Goal: Book appointment/travel/reservation

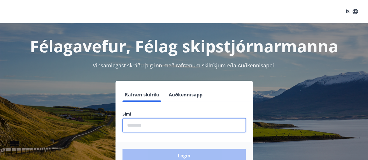
click at [138, 122] on input "phone" at bounding box center [183, 125] width 123 height 14
type input "********"
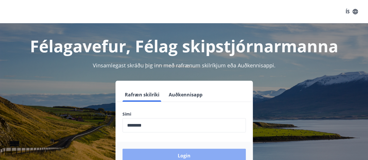
click at [177, 155] on button "Login" at bounding box center [183, 156] width 123 height 14
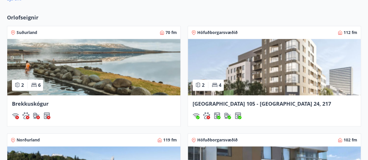
scroll to position [371, 0]
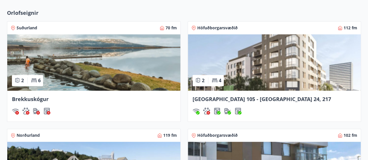
click at [25, 29] on span "Suðurland" at bounding box center [27, 28] width 21 height 6
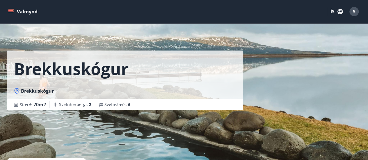
click at [14, 12] on icon "menu" at bounding box center [11, 12] width 6 height 6
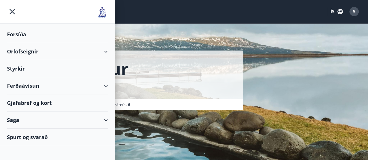
click at [27, 51] on div "Orlofseignir" at bounding box center [57, 51] width 101 height 17
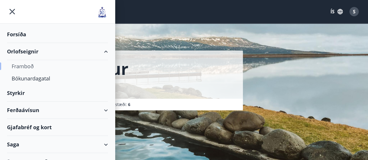
click at [29, 69] on div "Framboð" at bounding box center [58, 66] width 92 height 12
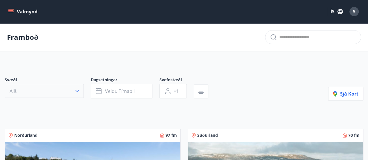
click at [76, 91] on icon "button" at bounding box center [76, 91] width 3 height 2
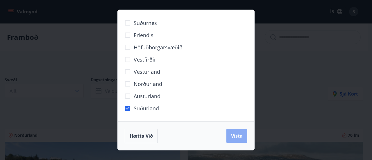
click at [234, 132] on button "Vista" at bounding box center [237, 136] width 21 height 14
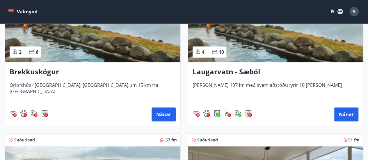
scroll to position [163, 0]
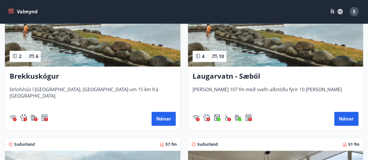
click at [251, 76] on h3 "Laugarvatn - Sæból" at bounding box center [276, 76] width 166 height 10
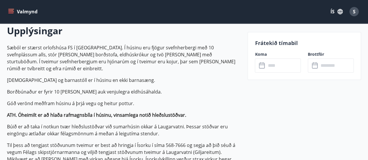
scroll to position [173, 0]
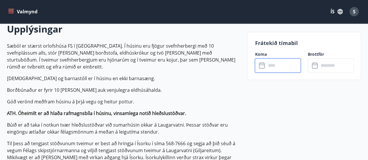
click at [271, 66] on input "text" at bounding box center [283, 65] width 35 height 14
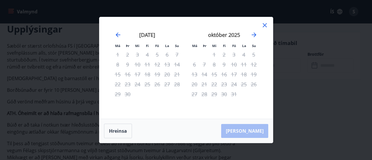
click at [266, 25] on icon at bounding box center [264, 25] width 7 height 7
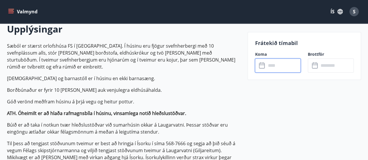
click at [13, 13] on icon "menu" at bounding box center [11, 12] width 6 height 6
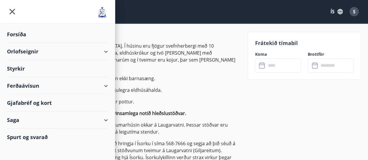
click at [23, 54] on div "Orlofseignir" at bounding box center [57, 51] width 101 height 17
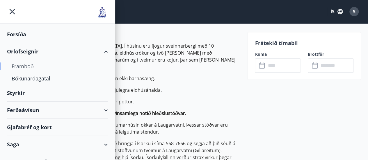
click at [27, 68] on div "Framboð" at bounding box center [58, 66] width 92 height 12
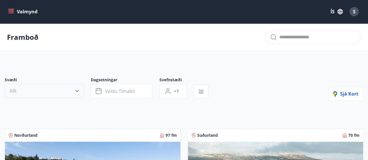
click at [79, 91] on icon "button" at bounding box center [77, 91] width 6 height 6
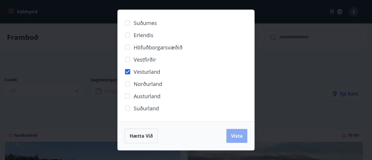
click at [235, 136] on span "Vista" at bounding box center [237, 136] width 12 height 6
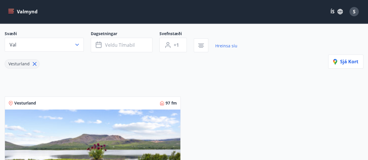
scroll to position [41, 0]
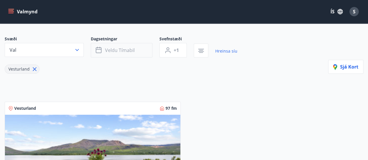
click at [116, 53] on button "Veldu tímabil" at bounding box center [122, 50] width 62 height 15
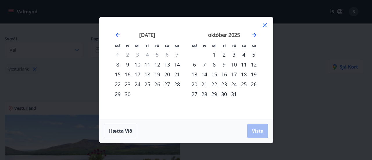
click at [264, 26] on icon at bounding box center [265, 25] width 4 height 4
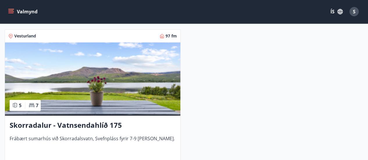
scroll to position [112, 0]
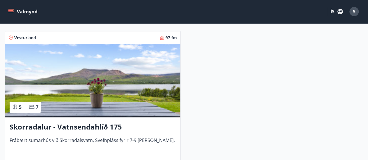
click at [78, 127] on h3 "Skorradalur - Vatnsendahlíð 175" at bounding box center [93, 127] width 166 height 10
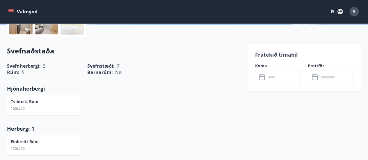
scroll to position [131, 0]
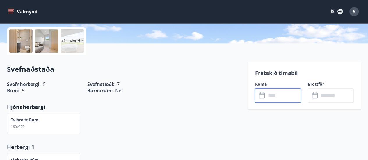
click at [277, 93] on input "text" at bounding box center [283, 95] width 35 height 14
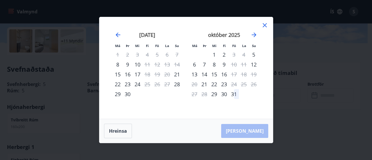
click at [267, 24] on icon at bounding box center [264, 25] width 7 height 7
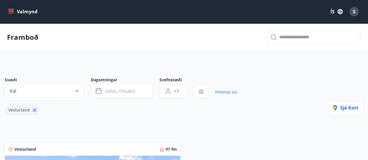
click at [13, 15] on button "Valmynd" at bounding box center [23, 11] width 33 height 10
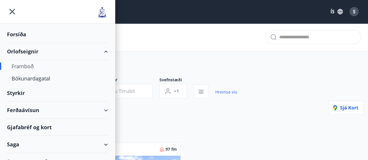
click at [154, 34] on div "Framboð" at bounding box center [184, 37] width 368 height 28
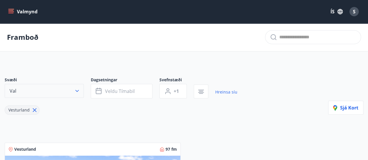
click at [76, 90] on icon "button" at bounding box center [77, 91] width 6 height 6
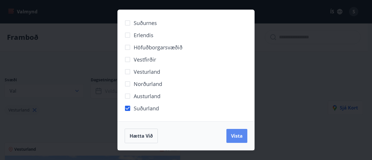
click at [237, 135] on span "Vista" at bounding box center [237, 136] width 12 height 6
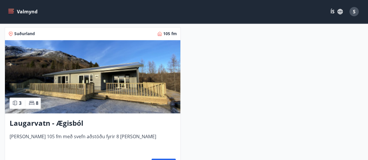
scroll to position [432, 0]
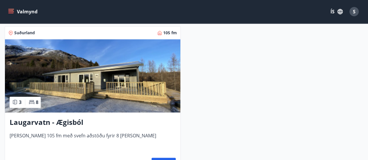
click at [71, 119] on h3 "Laugarvatn - Ægisból" at bounding box center [93, 122] width 166 height 10
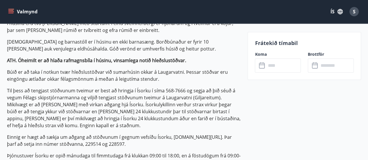
scroll to position [218, 0]
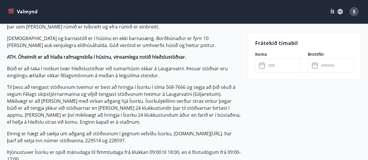
click at [273, 63] on input "text" at bounding box center [283, 65] width 35 height 14
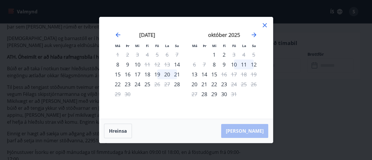
click at [262, 25] on icon at bounding box center [264, 25] width 7 height 7
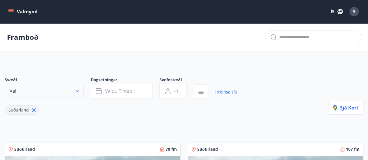
click at [30, 93] on button "Val" at bounding box center [44, 91] width 79 height 14
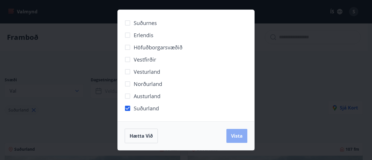
click at [237, 138] on span "Vista" at bounding box center [237, 136] width 12 height 6
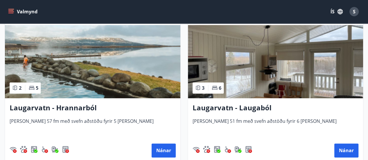
scroll to position [290, 0]
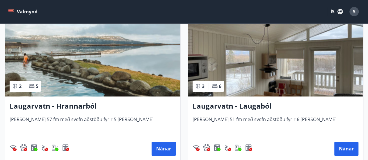
click at [251, 105] on h3 "Laugarvatn - Laugaból" at bounding box center [276, 106] width 166 height 10
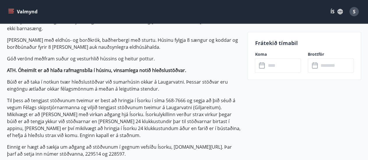
scroll to position [214, 0]
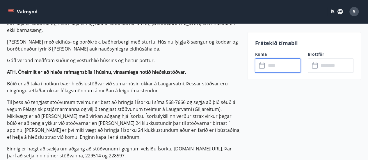
click at [270, 63] on input "text" at bounding box center [283, 65] width 35 height 14
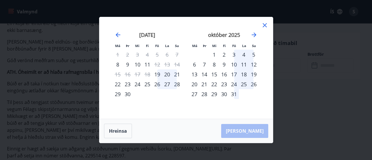
click at [266, 24] on icon at bounding box center [264, 25] width 7 height 7
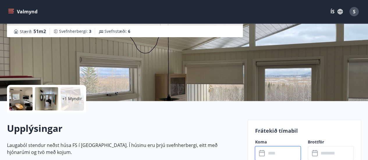
scroll to position [86, 0]
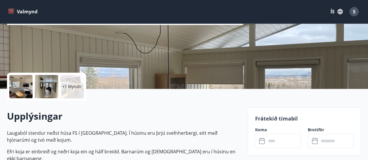
click at [30, 83] on div at bounding box center [20, 86] width 23 height 23
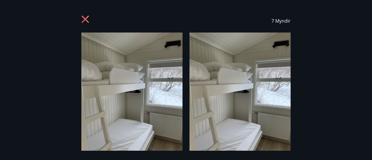
click at [86, 20] on icon at bounding box center [85, 19] width 7 height 7
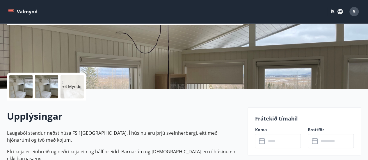
click at [75, 84] on p "+4 Myndir" at bounding box center [72, 87] width 20 height 6
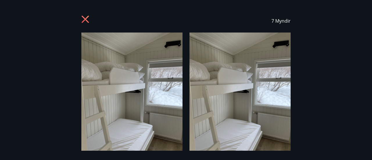
click at [85, 20] on icon at bounding box center [85, 19] width 9 height 9
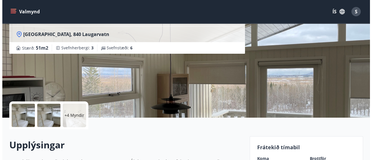
scroll to position [58, 0]
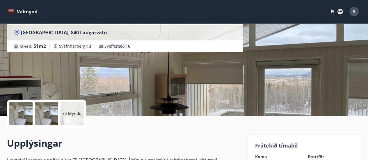
click at [17, 117] on div at bounding box center [20, 113] width 23 height 23
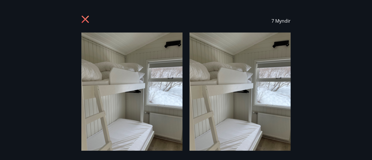
click at [284, 23] on span "7 Myndir" at bounding box center [281, 21] width 19 height 6
drag, startPoint x: 334, startPoint y: 52, endPoint x: 343, endPoint y: 75, distance: 24.4
click at [343, 75] on div "7 Myndir" at bounding box center [186, 80] width 372 height 142
click at [274, 91] on img at bounding box center [240, 100] width 101 height 135
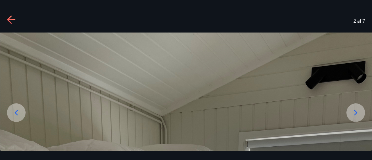
click at [358, 113] on icon at bounding box center [355, 112] width 9 height 9
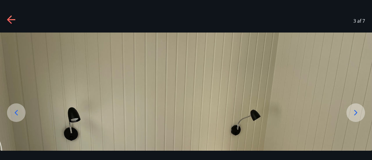
click at [358, 113] on icon at bounding box center [355, 112] width 9 height 9
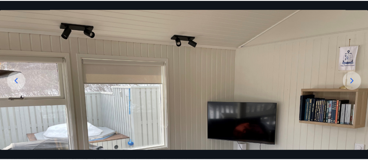
scroll to position [0, 0]
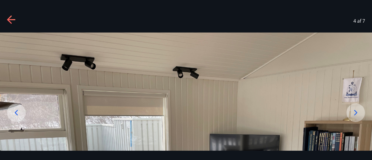
click at [14, 20] on icon at bounding box center [11, 19] width 8 height 1
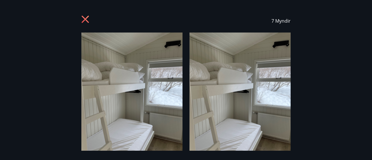
click at [84, 24] on icon at bounding box center [85, 19] width 9 height 9
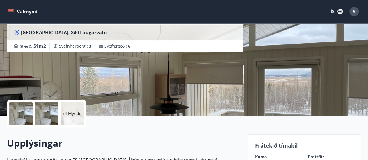
click at [69, 117] on div "+4 Myndir" at bounding box center [71, 113] width 23 height 23
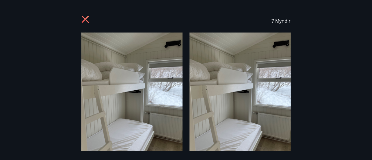
click at [53, 82] on div "7 Myndir" at bounding box center [186, 80] width 372 height 142
click at [90, 17] on icon at bounding box center [85, 19] width 9 height 9
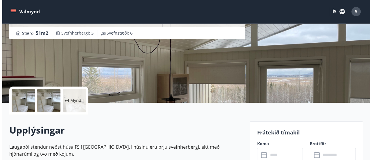
scroll to position [79, 0]
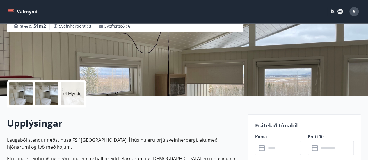
click at [20, 101] on div at bounding box center [20, 93] width 23 height 23
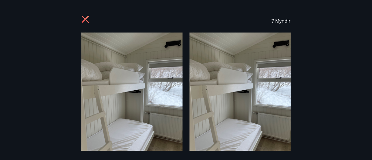
click at [83, 22] on icon at bounding box center [85, 19] width 7 height 7
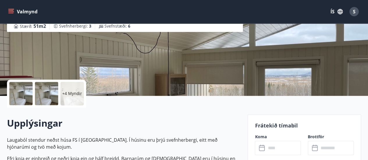
click at [74, 93] on p "+4 Myndir" at bounding box center [72, 94] width 20 height 6
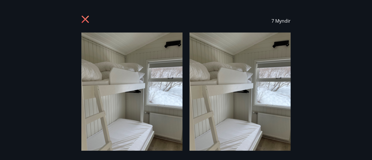
click at [74, 89] on div "7 Myndir" at bounding box center [186, 80] width 372 height 142
click at [121, 67] on img at bounding box center [131, 100] width 101 height 135
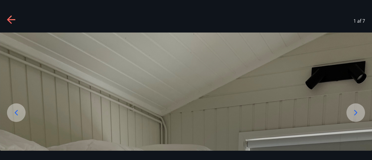
click at [357, 110] on icon at bounding box center [355, 112] width 9 height 9
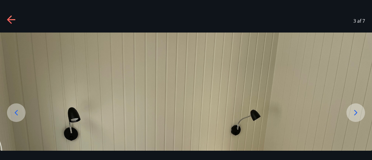
click at [357, 110] on icon at bounding box center [355, 112] width 9 height 9
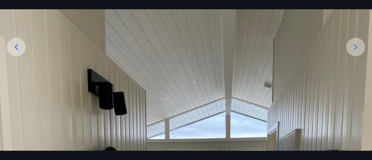
scroll to position [66, 0]
click at [358, 49] on icon at bounding box center [355, 46] width 9 height 9
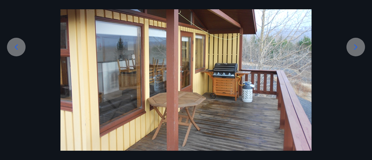
scroll to position [70, 0]
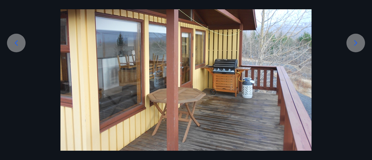
click at [358, 42] on icon at bounding box center [355, 42] width 9 height 9
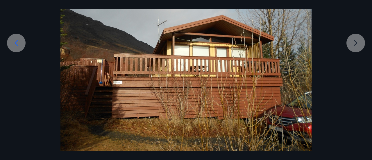
click at [358, 42] on div at bounding box center [186, 57] width 372 height 188
click at [359, 42] on div at bounding box center [186, 57] width 372 height 188
click at [16, 41] on icon at bounding box center [16, 42] width 9 height 9
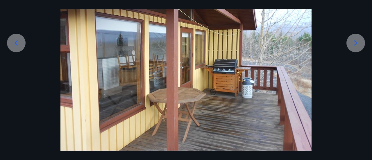
click at [16, 41] on icon at bounding box center [16, 42] width 9 height 9
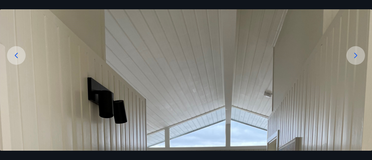
scroll to position [57, 0]
click at [16, 57] on icon at bounding box center [16, 56] width 3 height 6
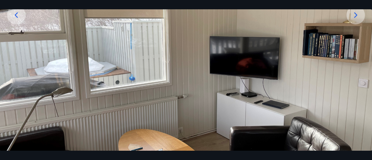
scroll to position [92, 0]
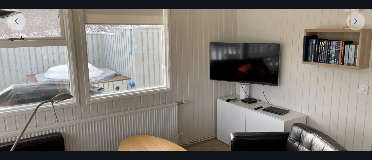
click at [17, 21] on icon at bounding box center [16, 21] width 9 height 9
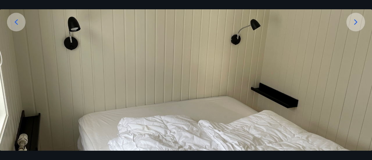
scroll to position [88, 0]
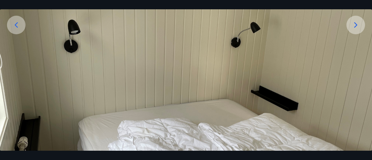
click at [15, 27] on icon at bounding box center [16, 24] width 9 height 9
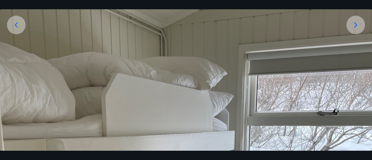
click at [15, 27] on icon at bounding box center [16, 24] width 9 height 9
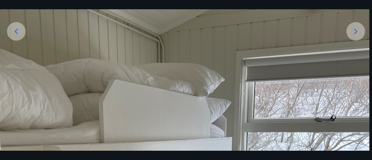
scroll to position [81, 0]
click at [355, 30] on icon at bounding box center [356, 32] width 3 height 6
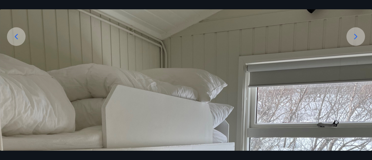
scroll to position [76, 0]
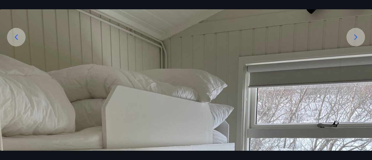
click at [356, 36] on icon at bounding box center [356, 37] width 3 height 6
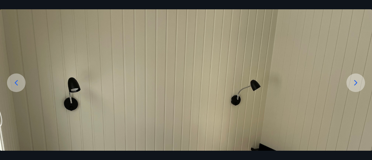
scroll to position [23, 0]
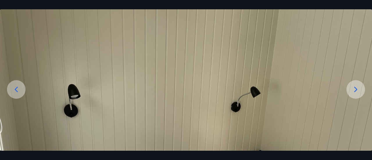
click at [357, 88] on icon at bounding box center [355, 89] width 9 height 9
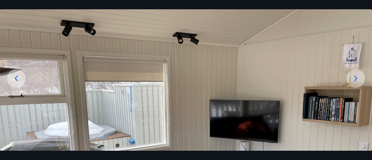
scroll to position [31, 0]
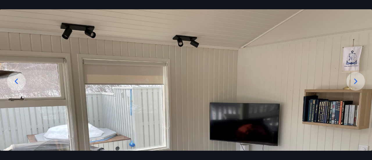
click at [356, 82] on icon at bounding box center [356, 82] width 3 height 6
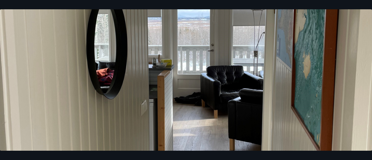
scroll to position [219, 0]
click at [254, 76] on img at bounding box center [186, 62] width 372 height 496
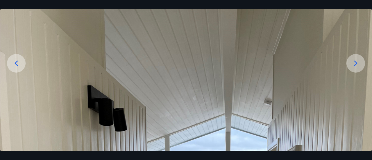
scroll to position [0, 0]
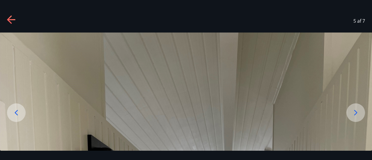
click at [356, 113] on icon at bounding box center [355, 112] width 9 height 9
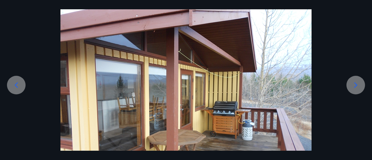
scroll to position [70, 0]
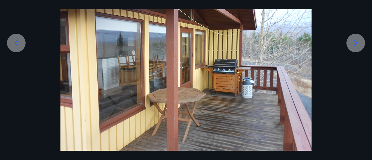
click at [357, 43] on icon at bounding box center [356, 43] width 3 height 6
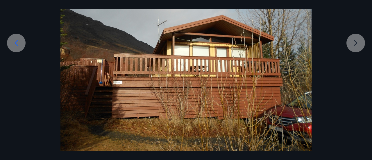
click at [14, 40] on icon at bounding box center [16, 42] width 9 height 9
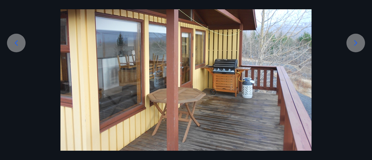
click at [14, 40] on icon at bounding box center [16, 42] width 9 height 9
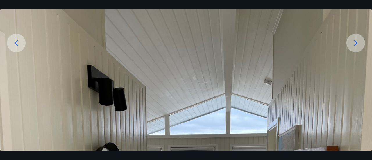
click at [14, 40] on icon at bounding box center [16, 42] width 9 height 9
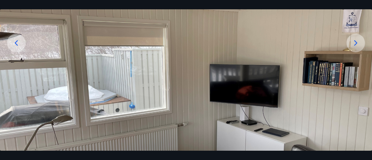
click at [14, 40] on icon at bounding box center [16, 42] width 9 height 9
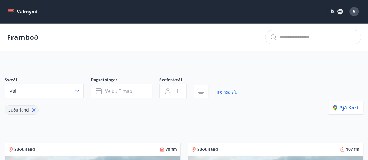
click at [11, 10] on icon "menu" at bounding box center [10, 10] width 5 height 1
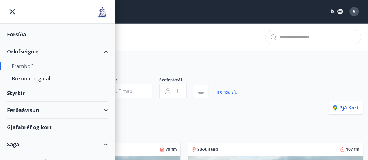
click at [211, 34] on div "Framboð" at bounding box center [184, 37] width 368 height 28
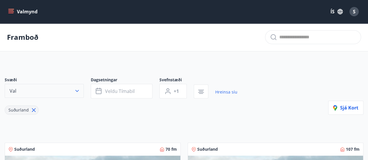
click at [35, 87] on button "Val" at bounding box center [44, 91] width 79 height 14
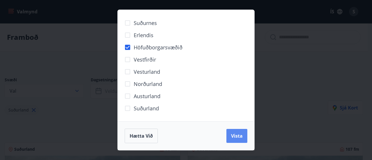
click at [243, 134] on button "Vista" at bounding box center [237, 136] width 21 height 14
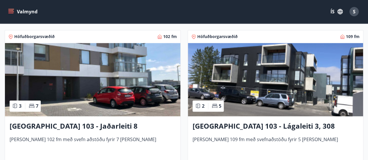
scroll to position [430, 0]
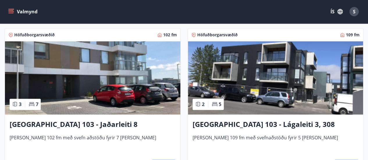
click at [240, 137] on span "[PERSON_NAME] 109 fm með svefnaðstöðu fyrir 5 [PERSON_NAME]" at bounding box center [276, 143] width 166 height 19
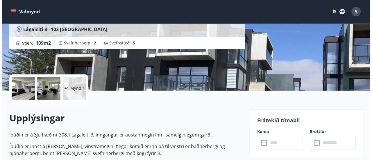
scroll to position [87, 0]
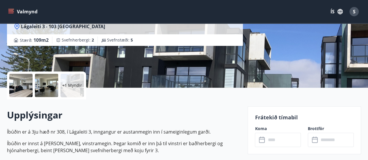
click at [19, 84] on div at bounding box center [20, 85] width 23 height 23
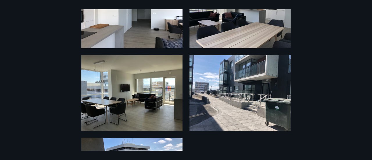
scroll to position [142, 0]
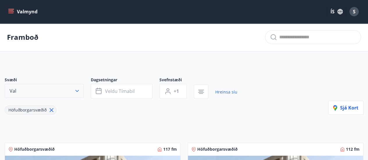
click at [77, 91] on icon "button" at bounding box center [77, 91] width 6 height 6
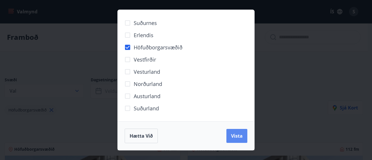
click at [234, 137] on span "Vista" at bounding box center [237, 136] width 12 height 6
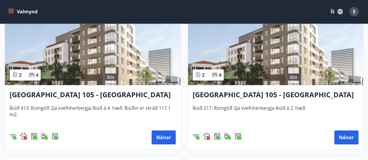
scroll to position [145, 0]
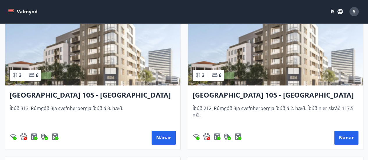
scroll to position [302, 0]
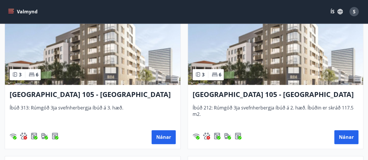
click at [74, 94] on h3 "[GEOGRAPHIC_DATA] 105 - [GEOGRAPHIC_DATA] 24, 313" at bounding box center [93, 95] width 166 height 10
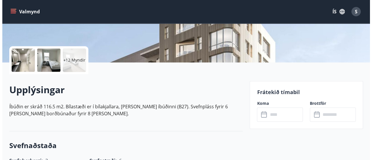
scroll to position [112, 0]
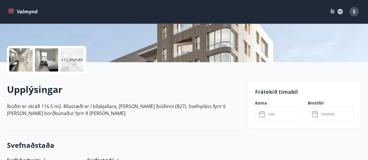
click at [72, 62] on p "+12 Myndir" at bounding box center [72, 60] width 22 height 6
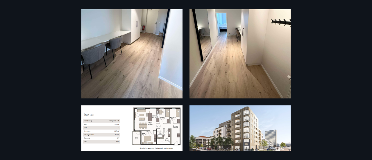
scroll to position [1073, 0]
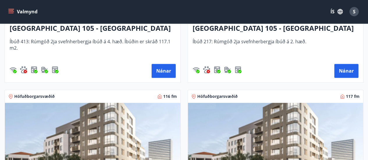
click at [82, 133] on img at bounding box center [92, 139] width 175 height 73
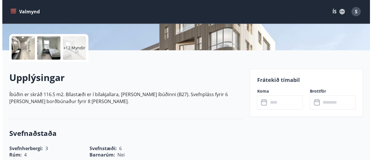
scroll to position [125, 0]
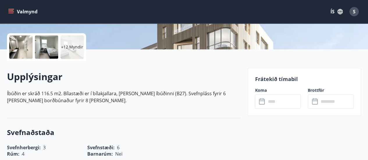
click at [270, 102] on input "text" at bounding box center [283, 102] width 35 height 14
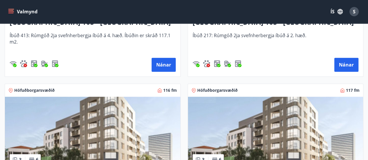
click at [232, 142] on img at bounding box center [275, 133] width 175 height 73
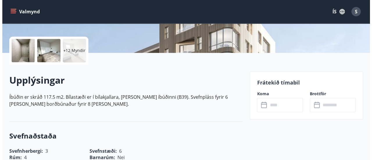
scroll to position [128, 0]
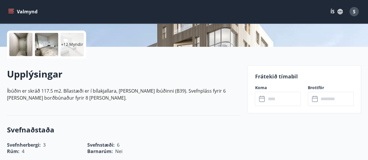
click at [270, 102] on input "text" at bounding box center [283, 99] width 35 height 14
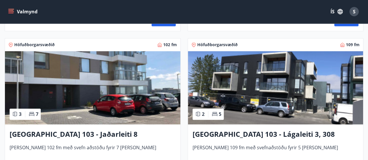
scroll to position [422, 0]
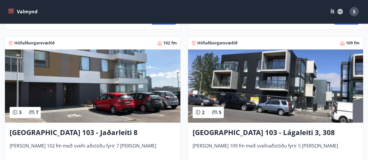
click at [132, 116] on img at bounding box center [92, 85] width 175 height 73
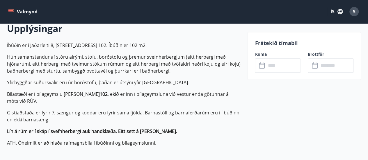
scroll to position [172, 0]
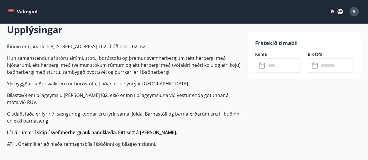
click at [269, 68] on input "text" at bounding box center [283, 65] width 35 height 14
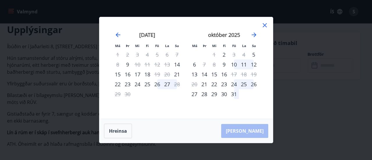
click at [264, 24] on icon at bounding box center [264, 25] width 7 height 7
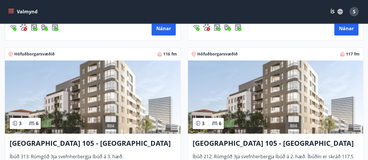
scroll to position [257, 0]
